Goal: Information Seeking & Learning: Learn about a topic

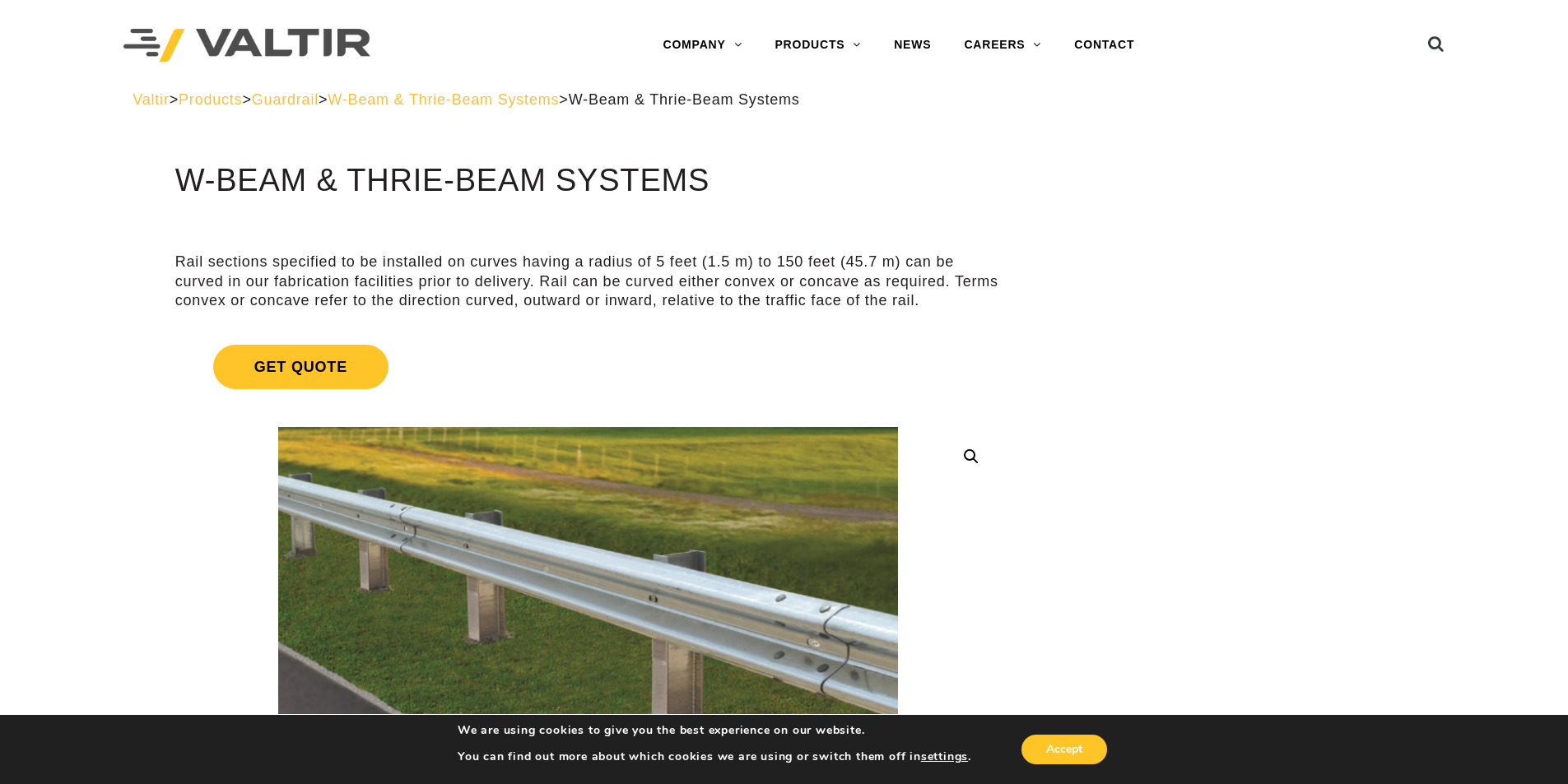
click at [559, 101] on span "W-Beam & Thrie-Beam Systems" at bounding box center [442, 99] width 231 height 17
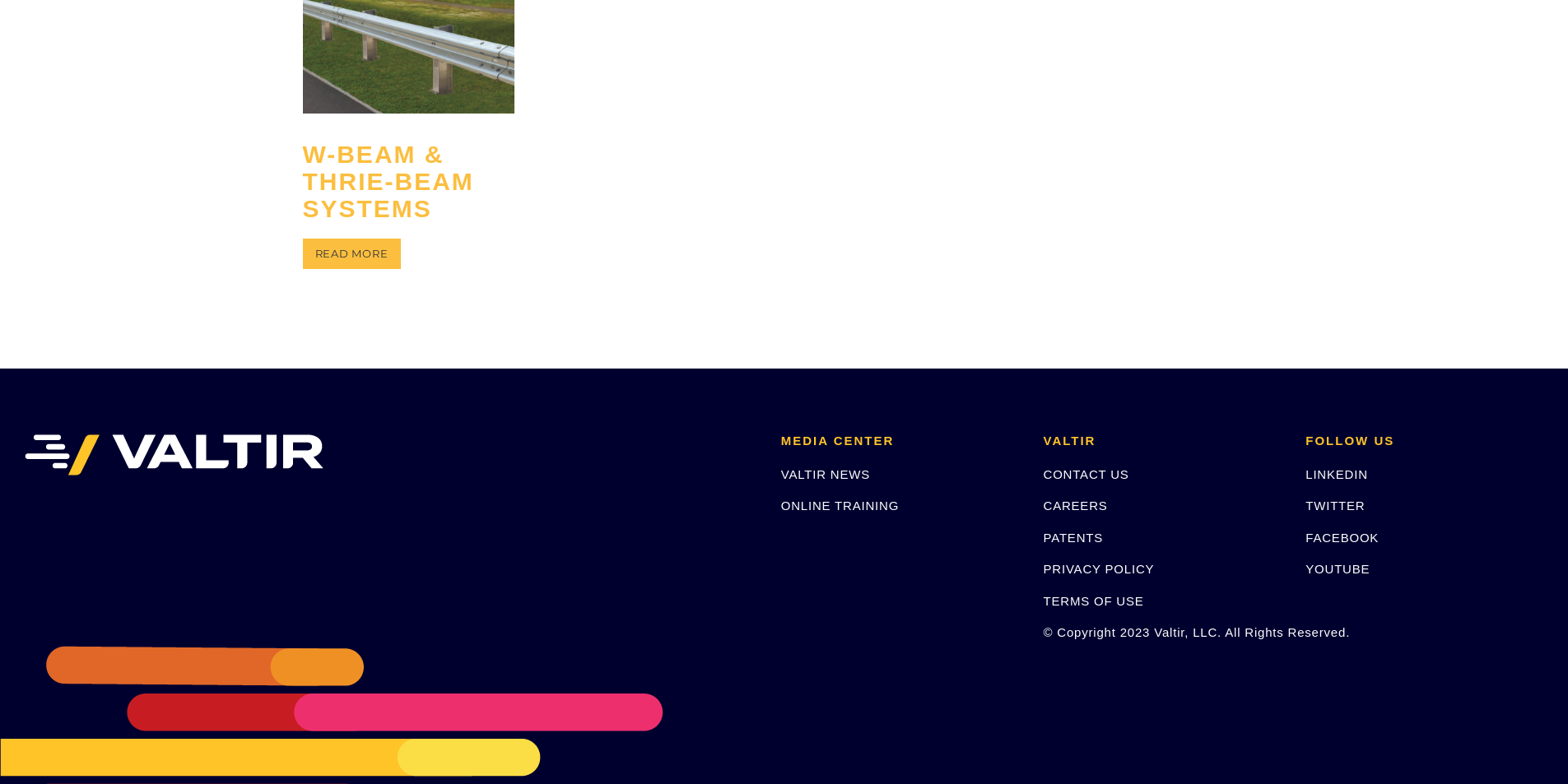
scroll to position [83, 0]
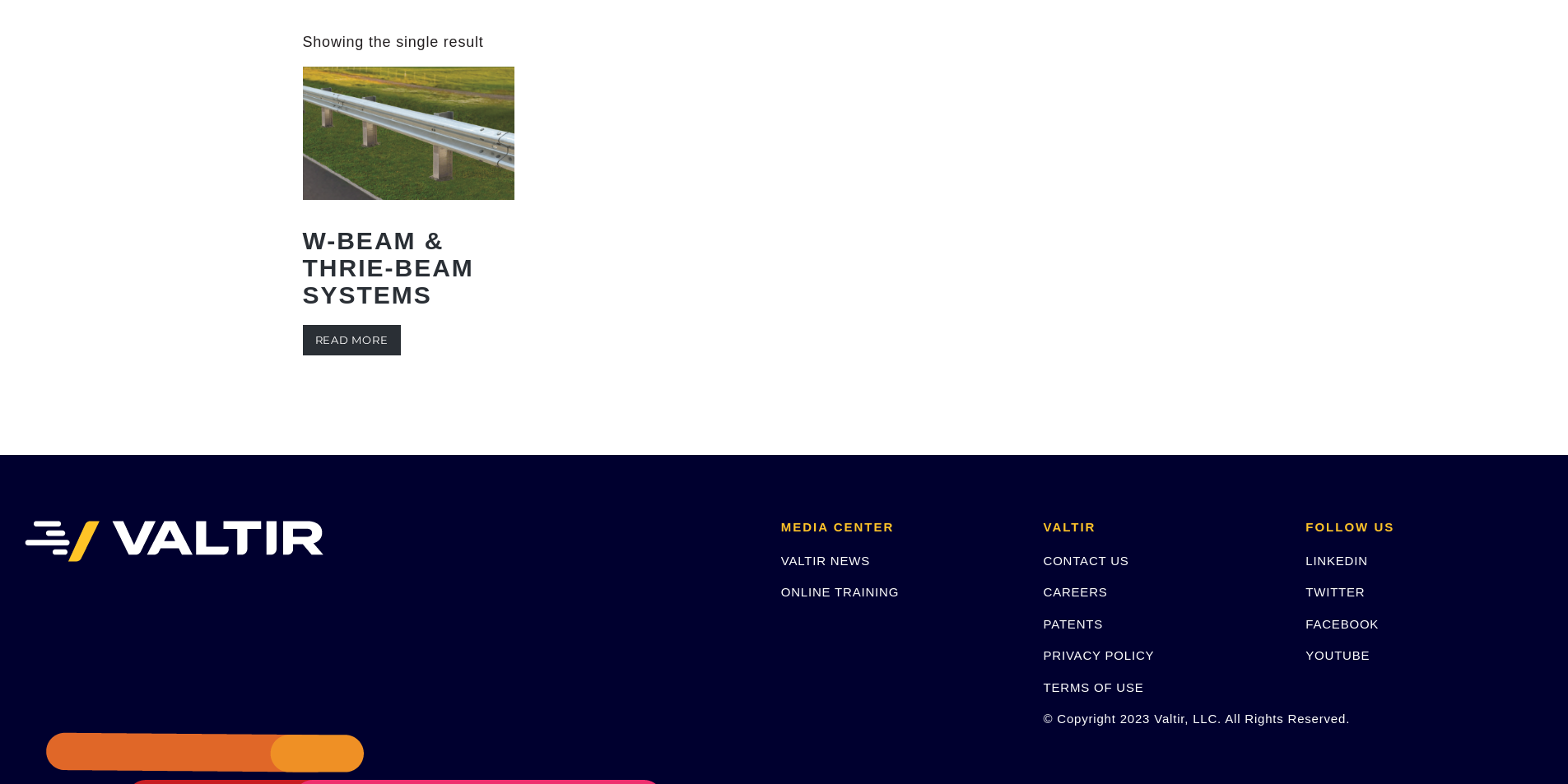
click at [367, 339] on link "Read more" at bounding box center [352, 340] width 98 height 30
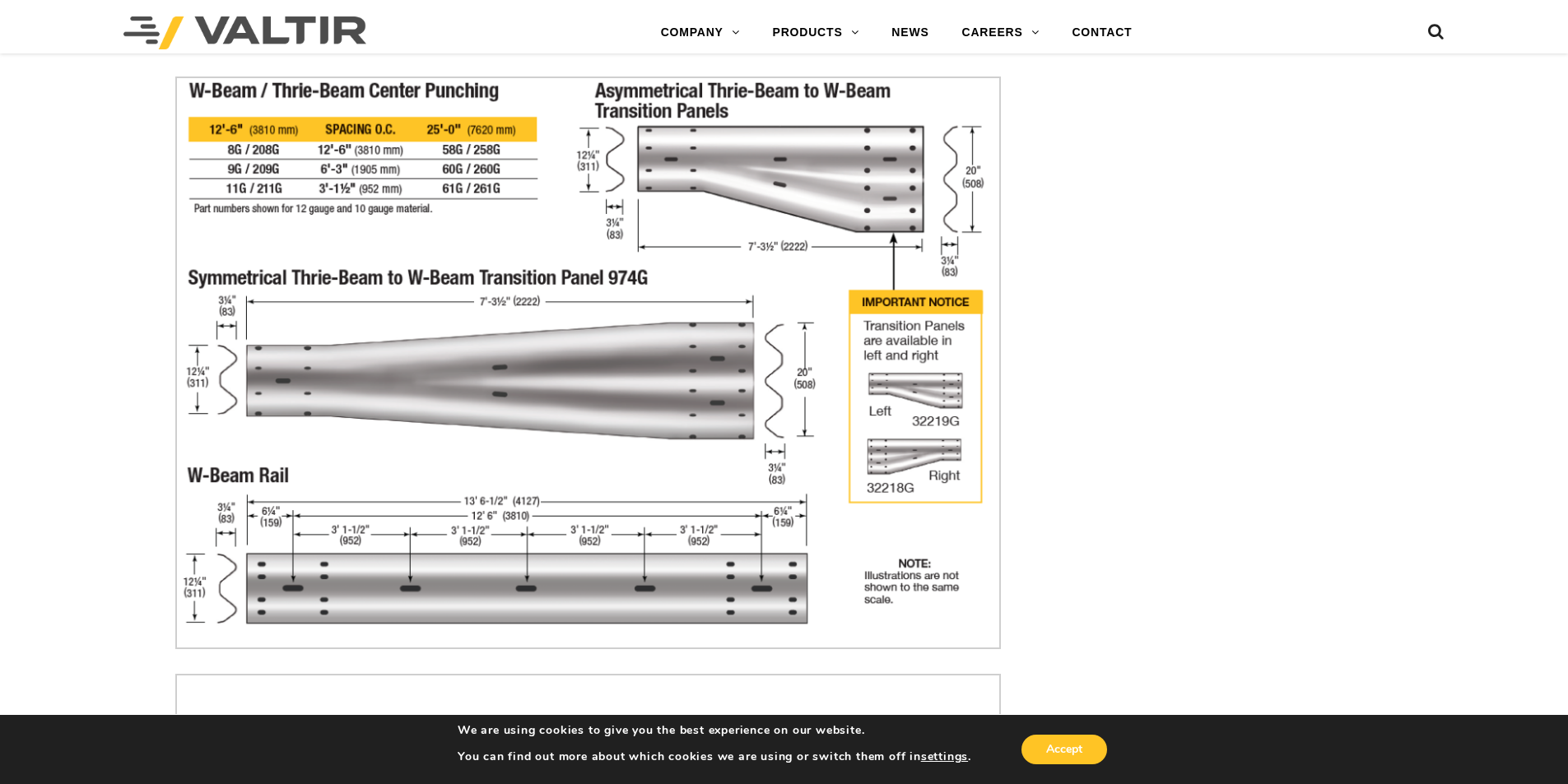
scroll to position [4196, 0]
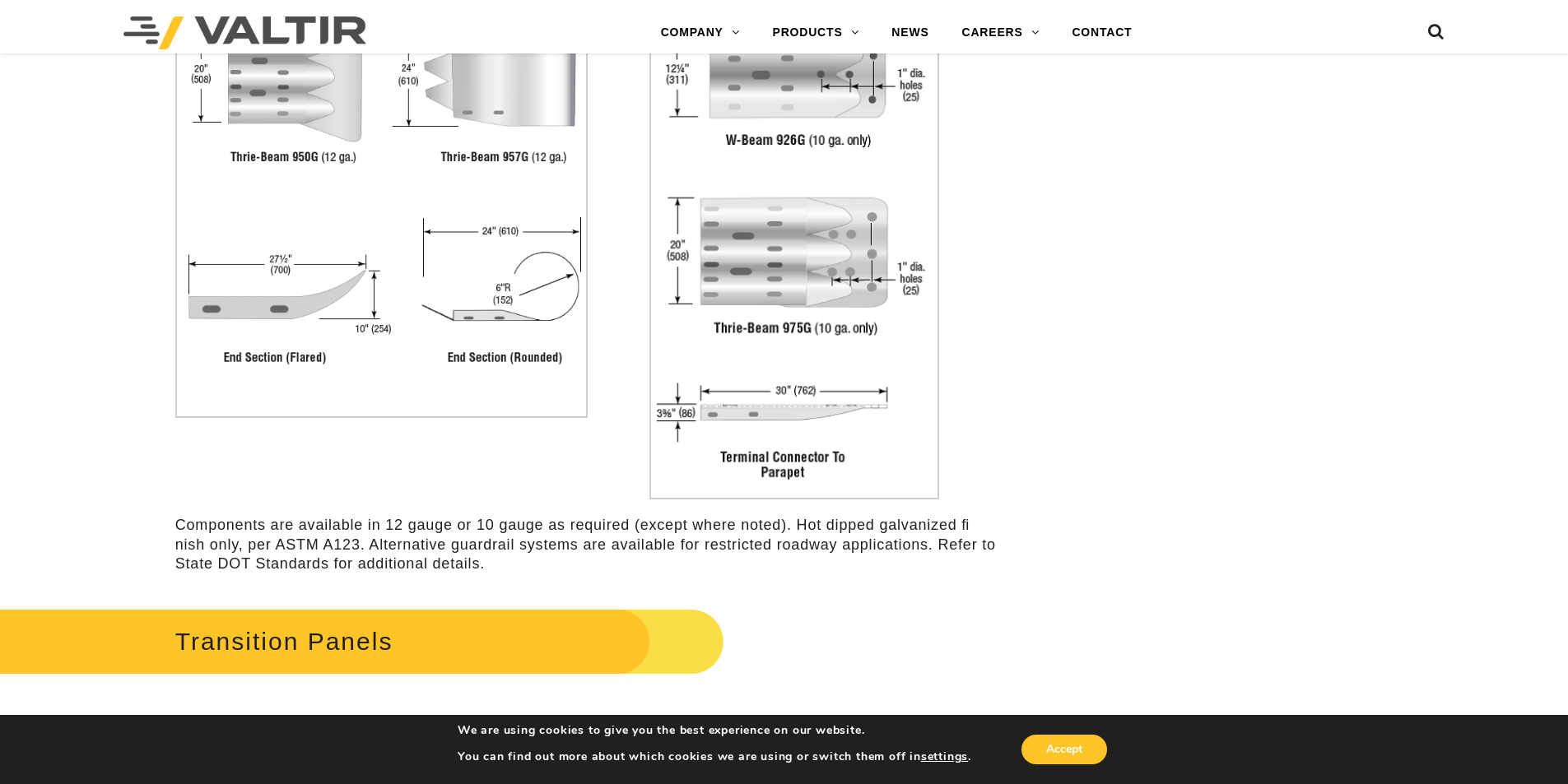
scroll to position [3702, 0]
